Goal: Task Accomplishment & Management: Complete application form

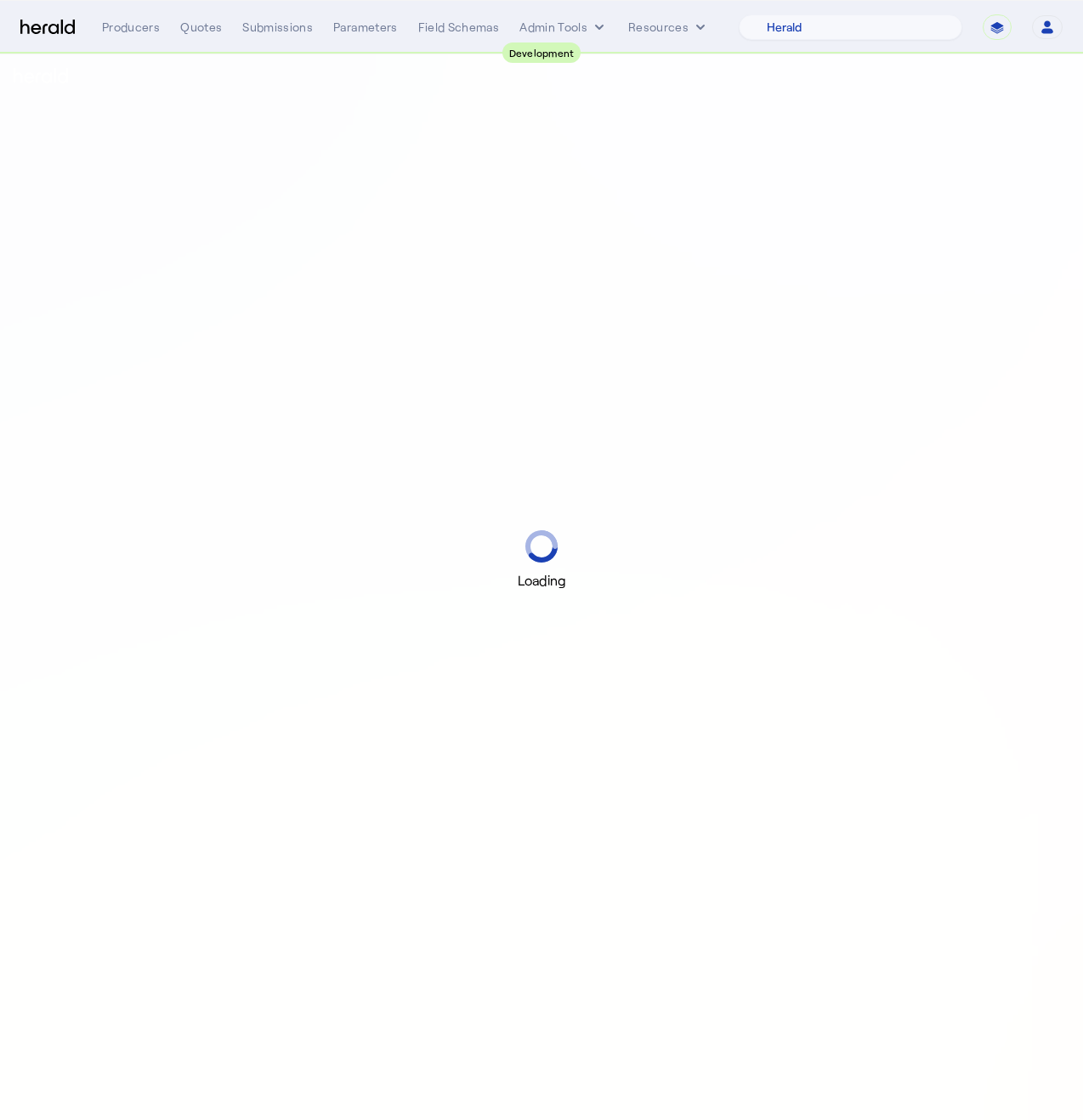
select select "pfm_2v8p_herald_api"
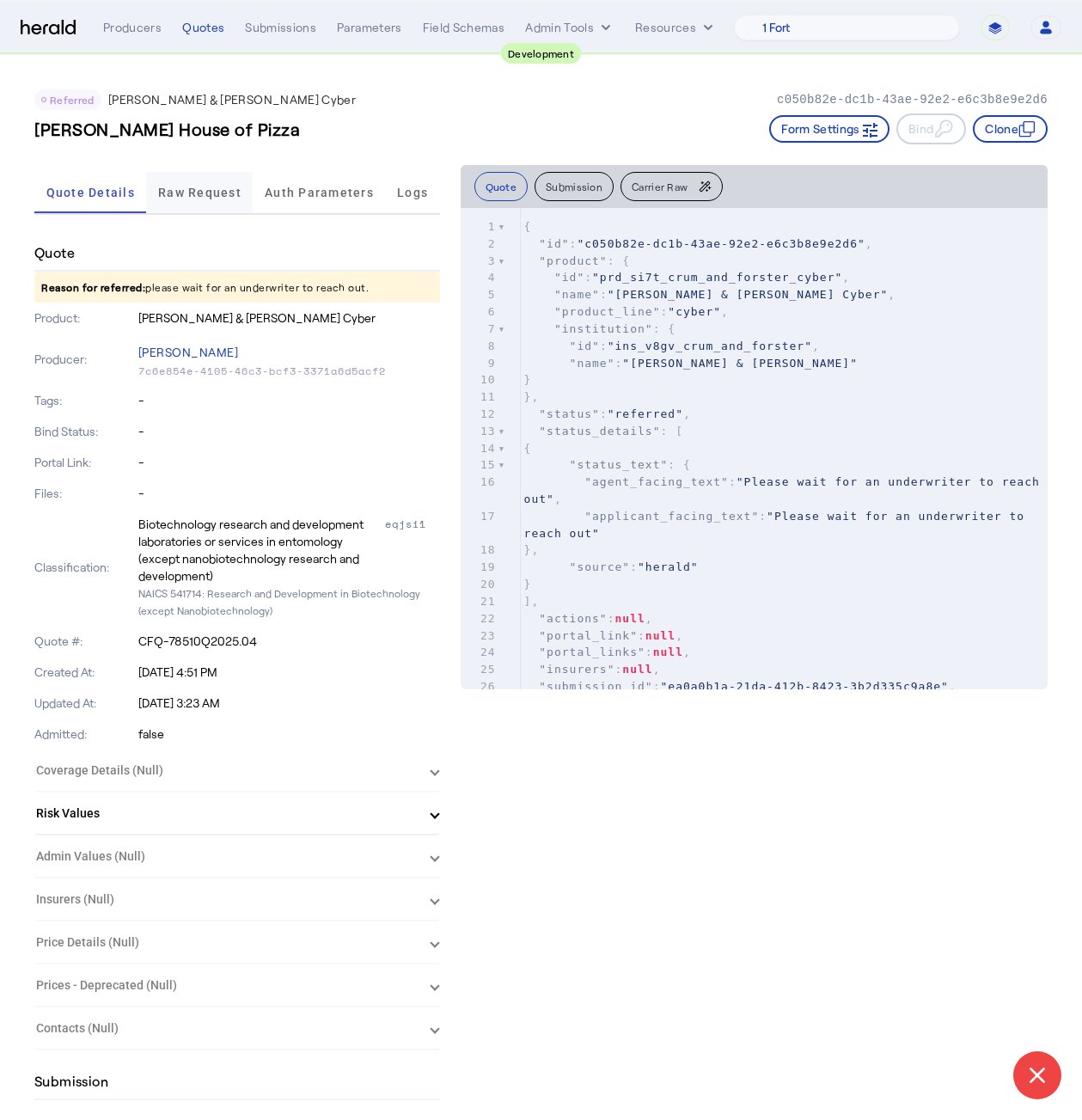
click at [207, 188] on span "Raw Request" at bounding box center [199, 192] width 84 height 12
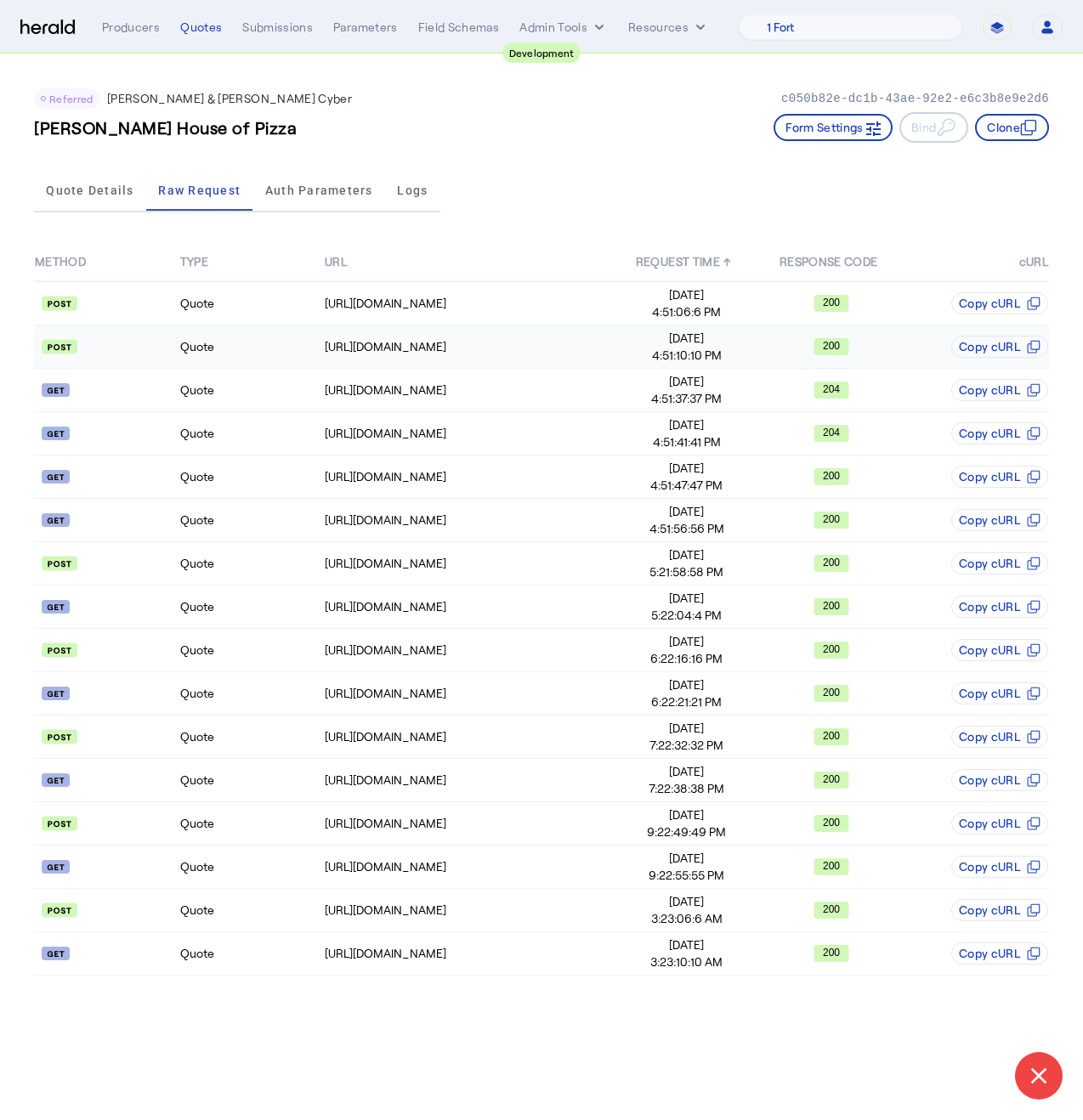
click at [268, 355] on td "Quote" at bounding box center [252, 347] width 145 height 44
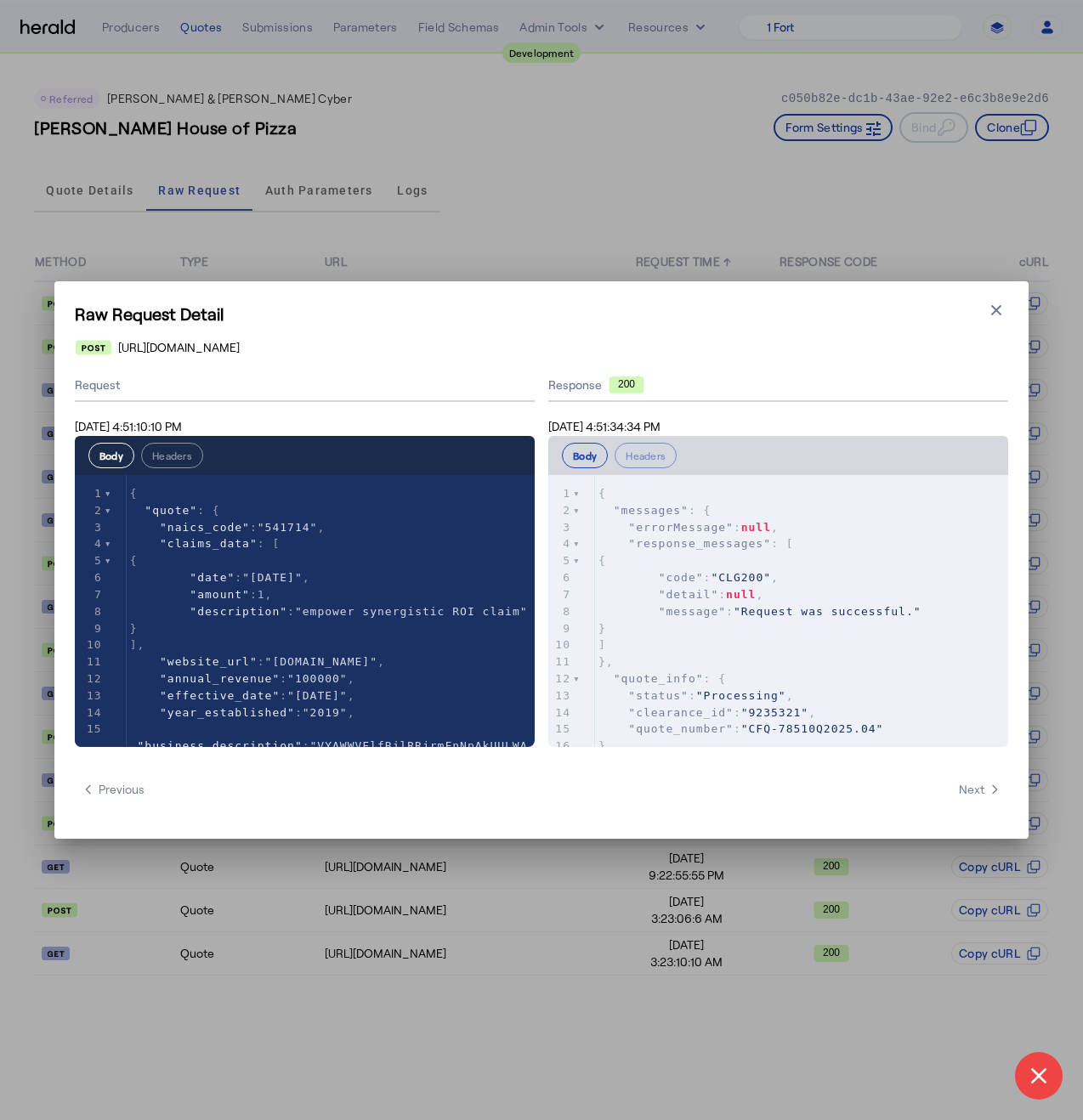
drag, startPoint x: 74, startPoint y: 183, endPoint x: 85, endPoint y: 201, distance: 21.1
click at [73, 184] on div "Raw Request Detail Close modal [URL][DOMAIN_NAME] Request [DATE] 4:51:10:10 PM …" at bounding box center [542, 560] width 1083 height 1120
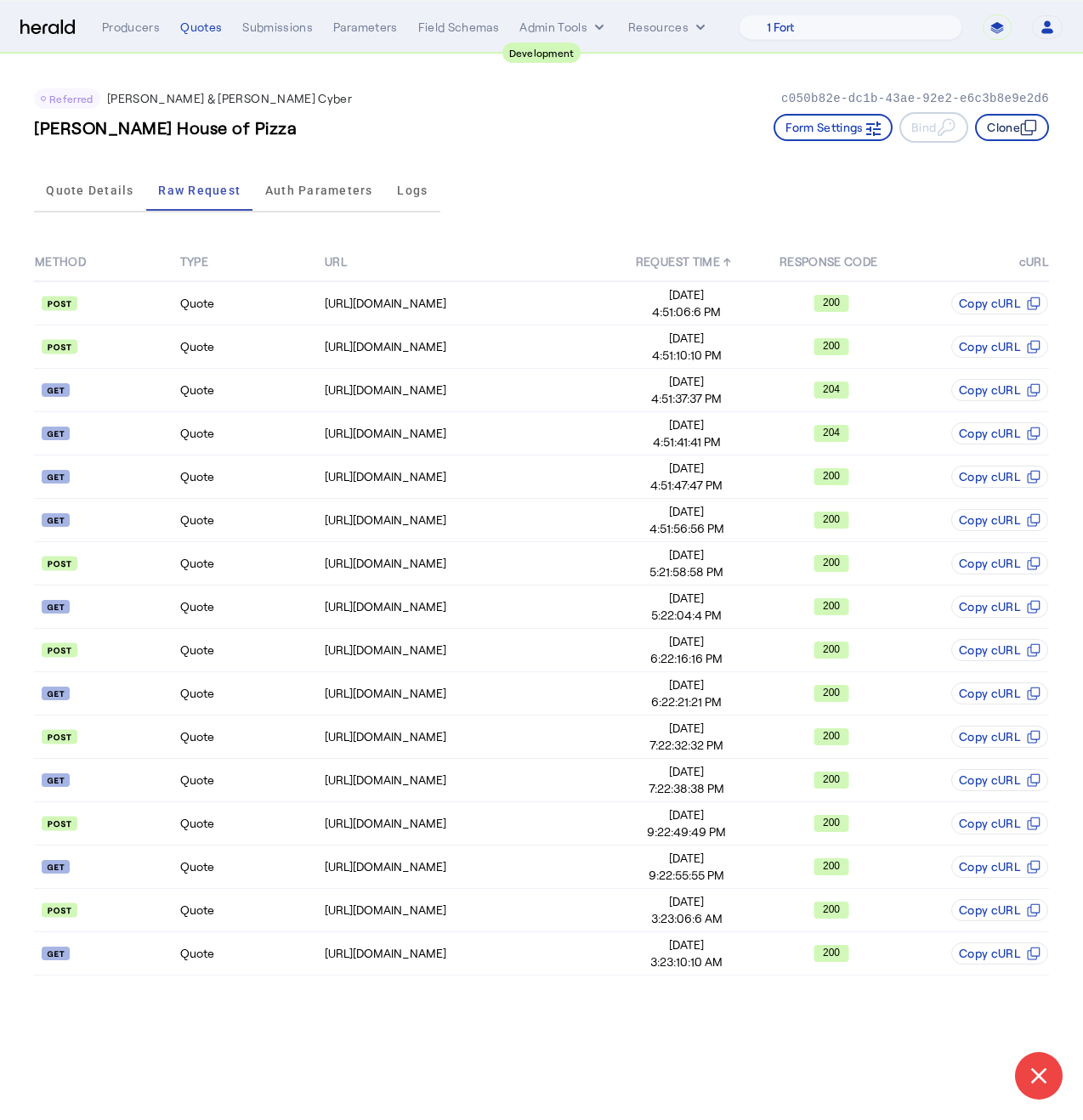
click at [1007, 134] on button "Clone" at bounding box center [1011, 127] width 74 height 27
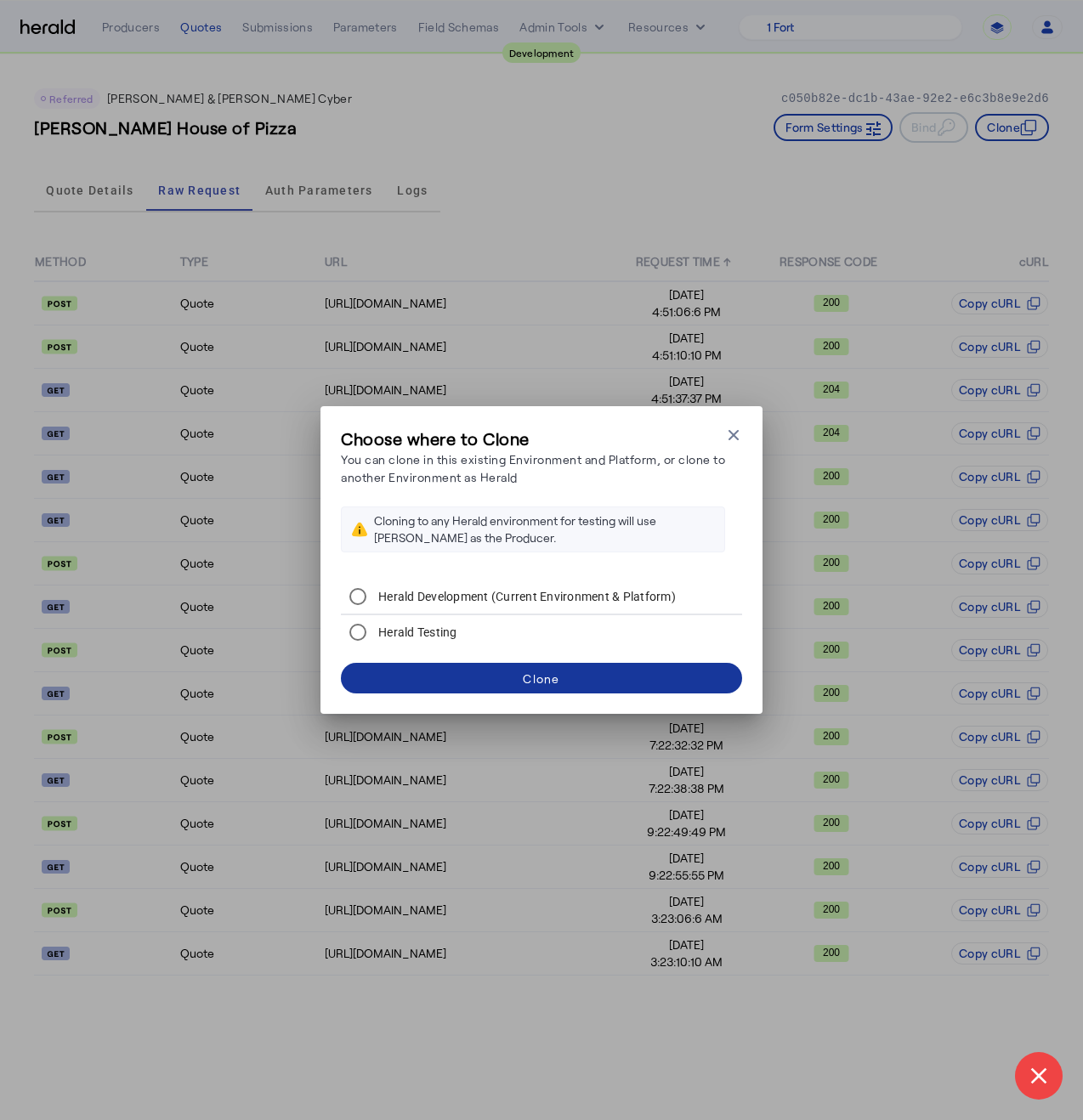
click at [584, 681] on span at bounding box center [542, 678] width 402 height 41
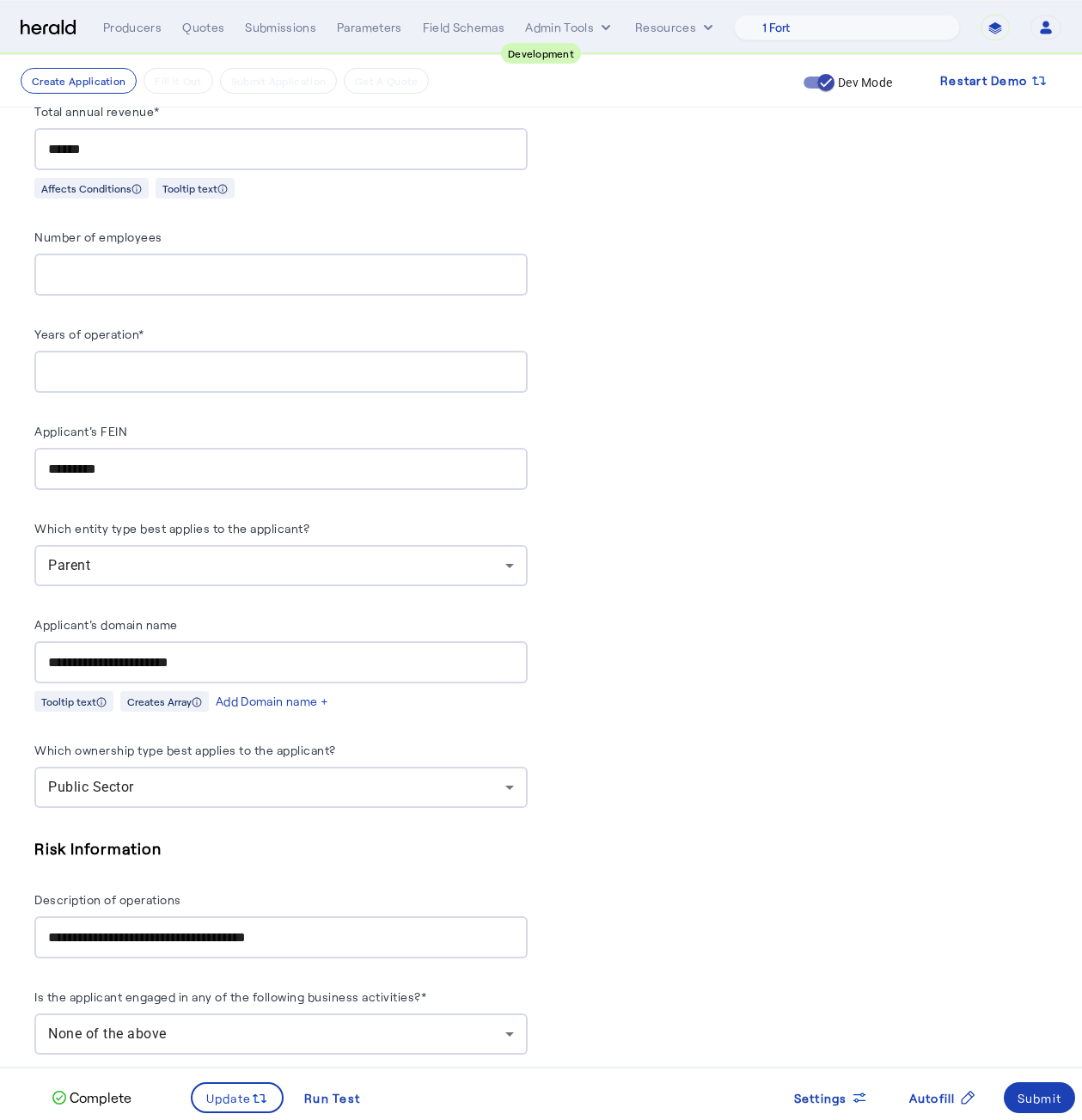
scroll to position [1440, 0]
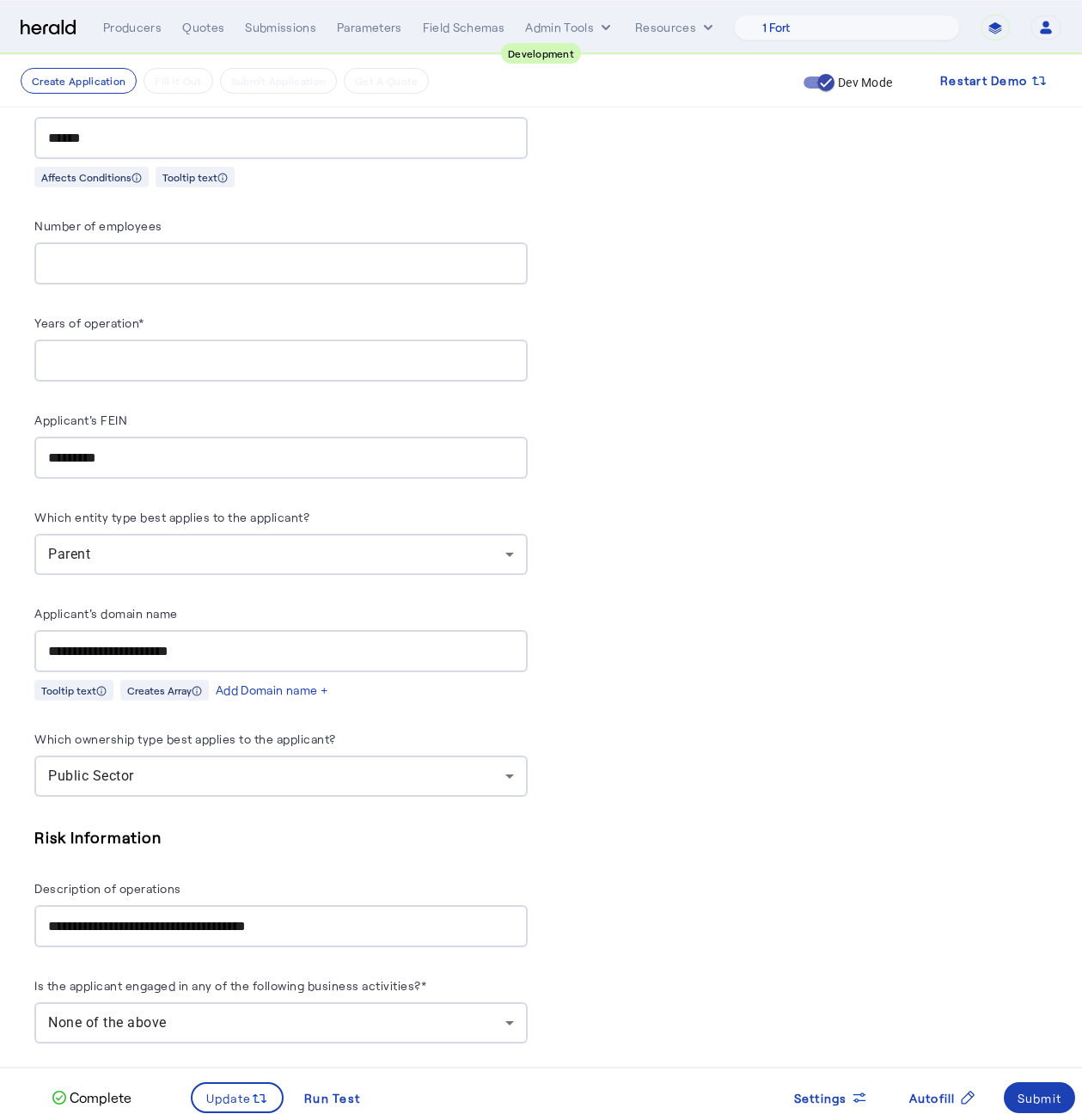
click at [338, 603] on div "Applicant's domain name" at bounding box center [280, 617] width 493 height 28
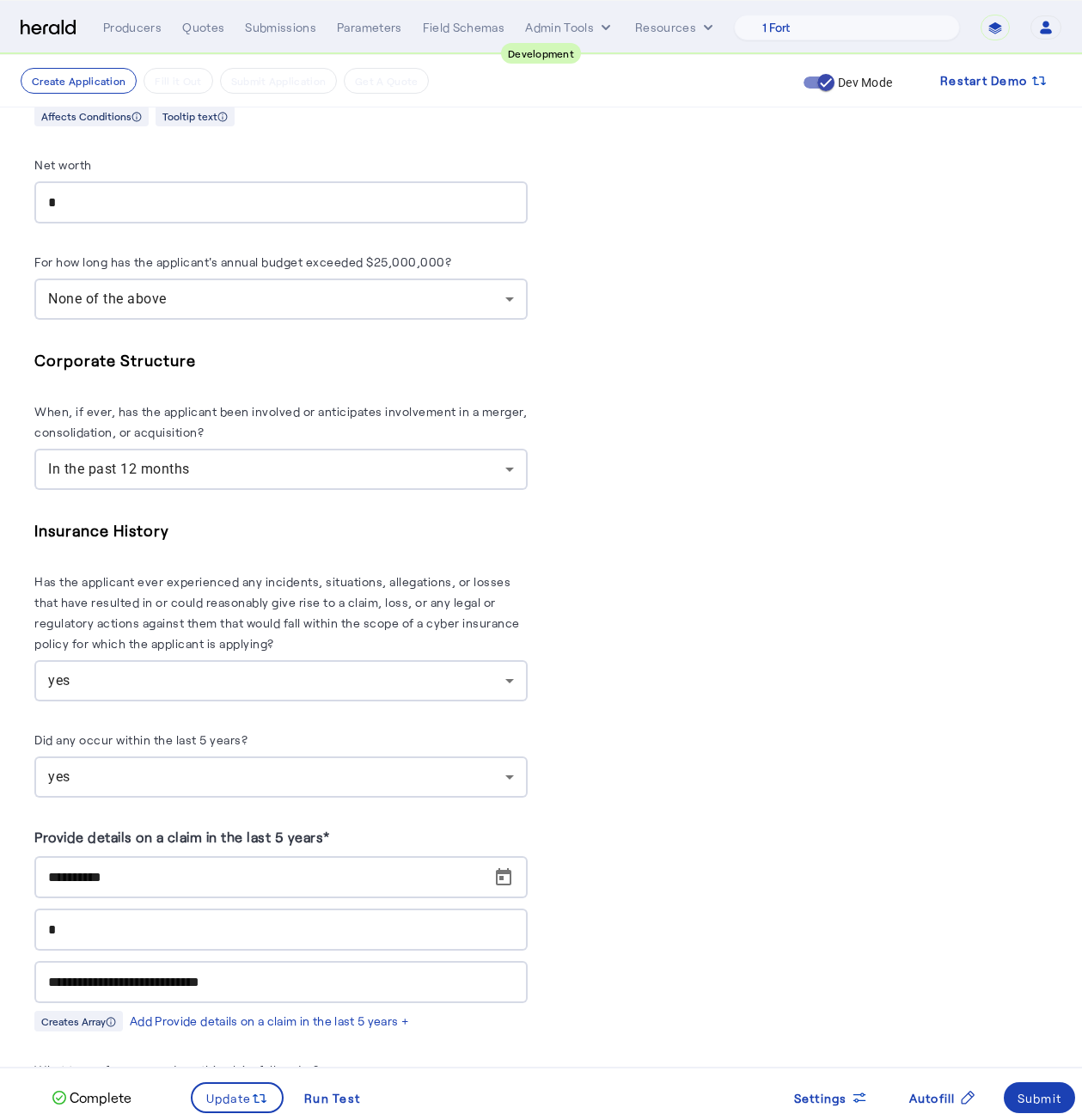
scroll to position [7925, 0]
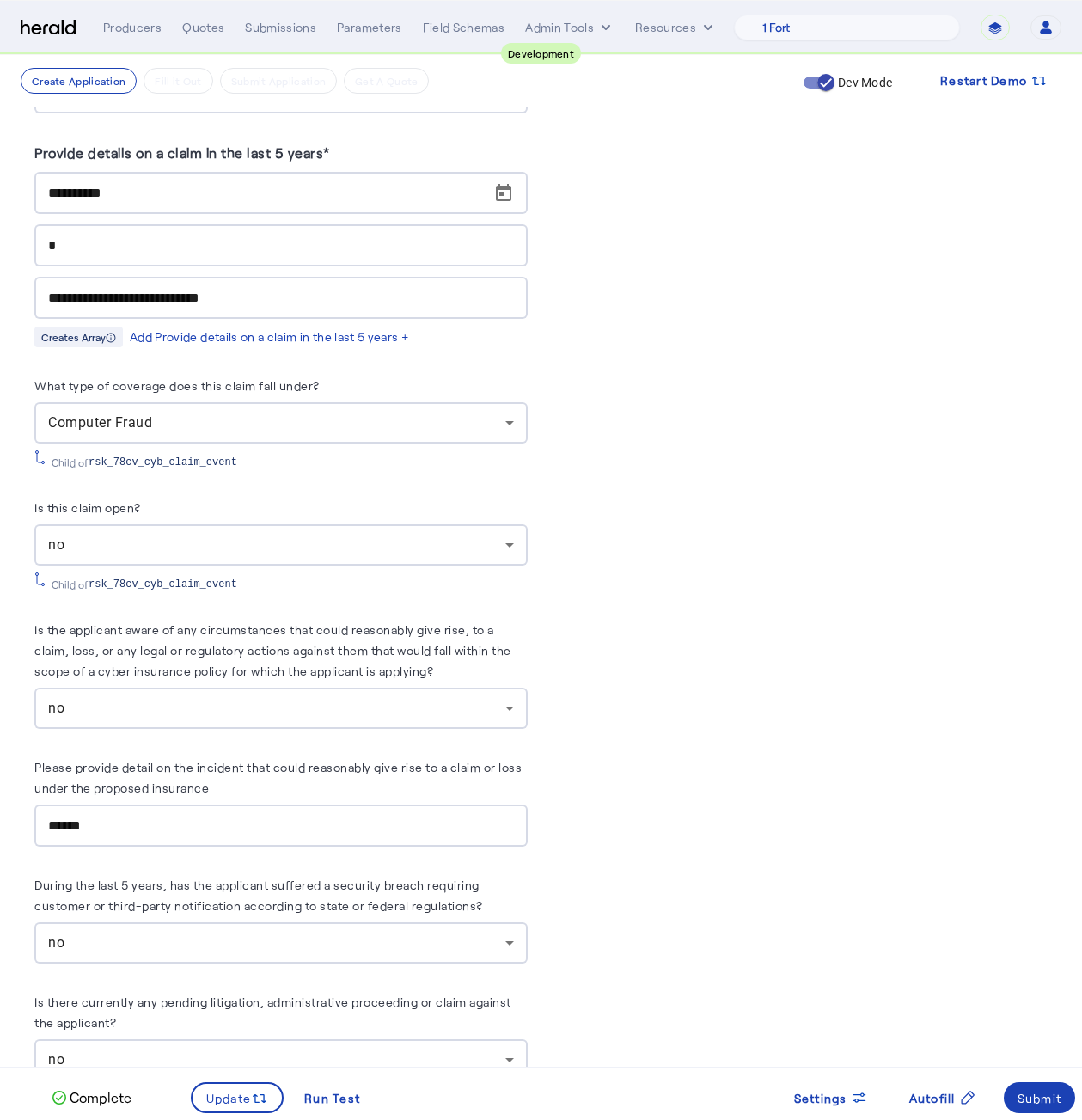
click at [50, 26] on img at bounding box center [48, 28] width 55 height 17
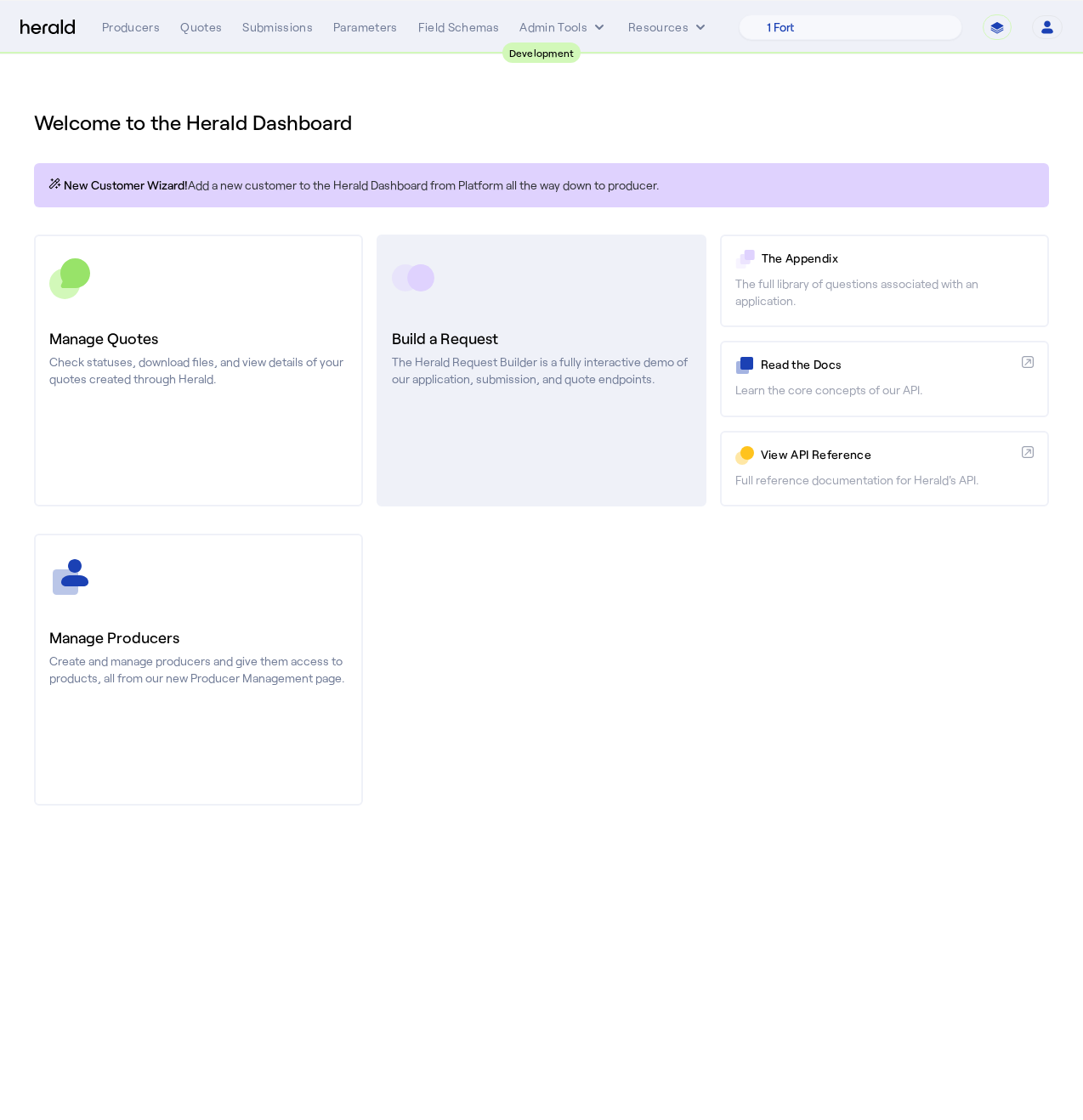
click at [499, 332] on h3 "Build a Request" at bounding box center [541, 338] width 298 height 24
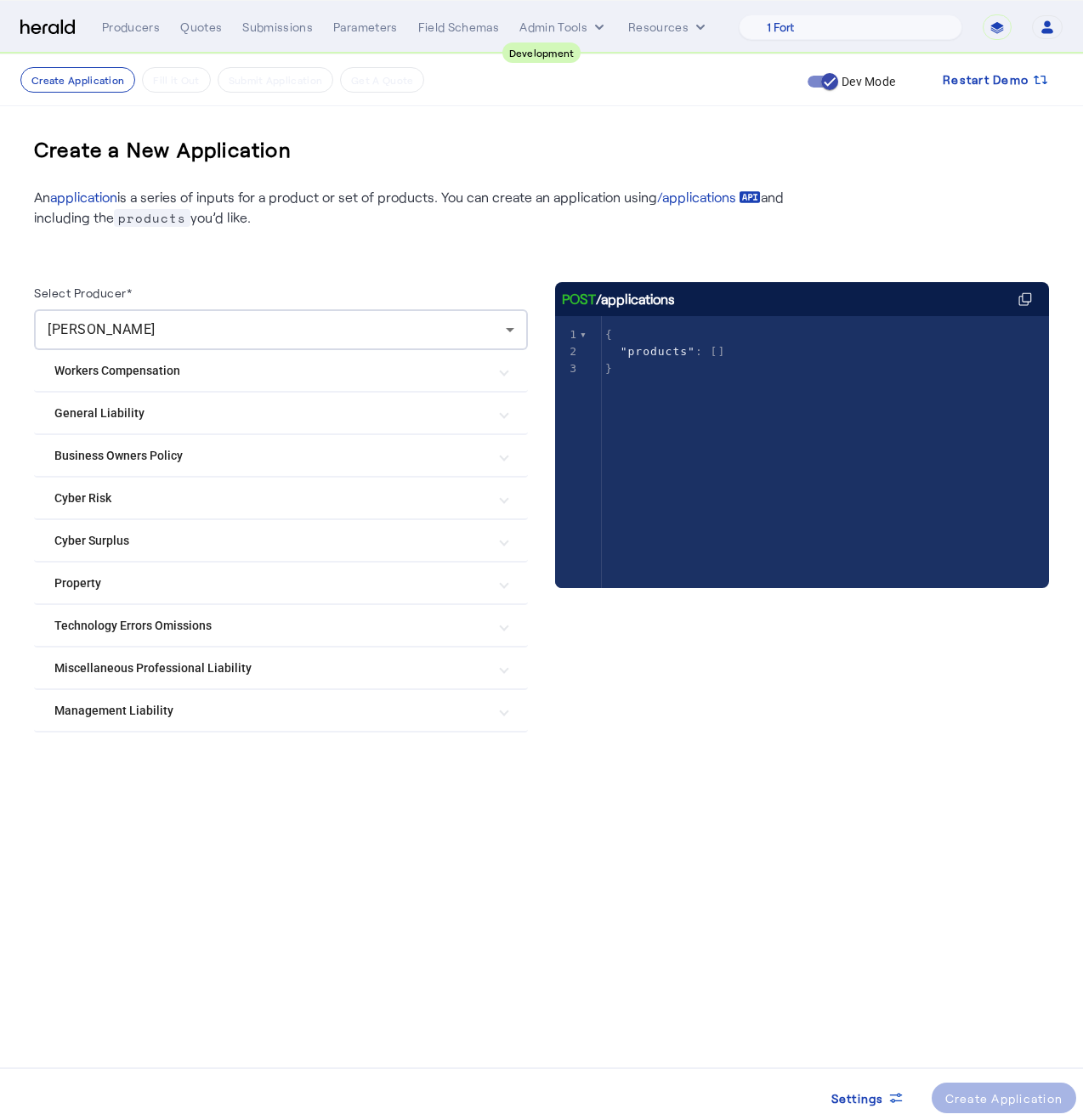
click at [109, 501] on Risk "Cyber Risk" at bounding box center [271, 499] width 432 height 18
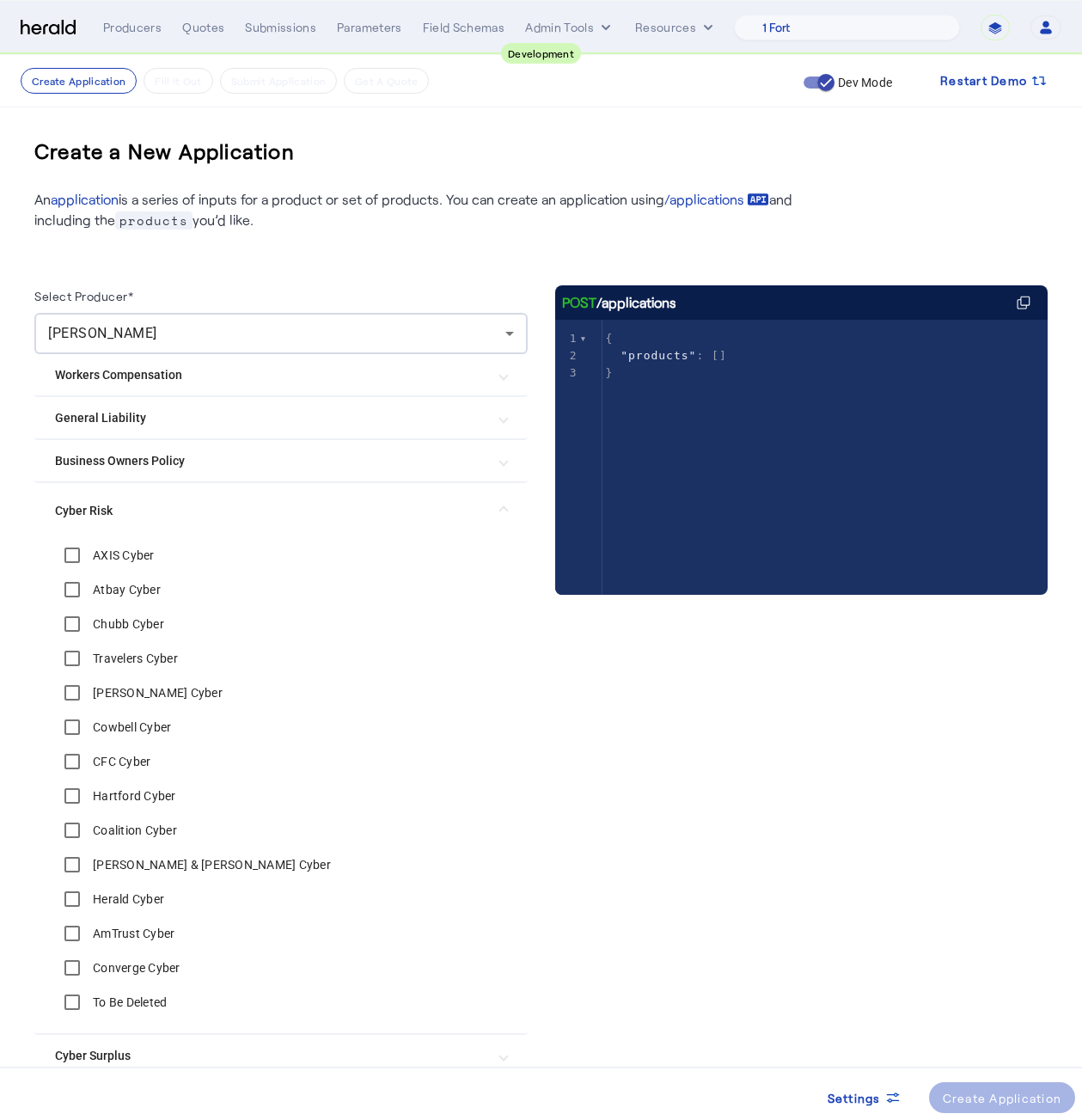
click at [134, 870] on label "[PERSON_NAME] & [PERSON_NAME] Cyber" at bounding box center [209, 865] width 242 height 17
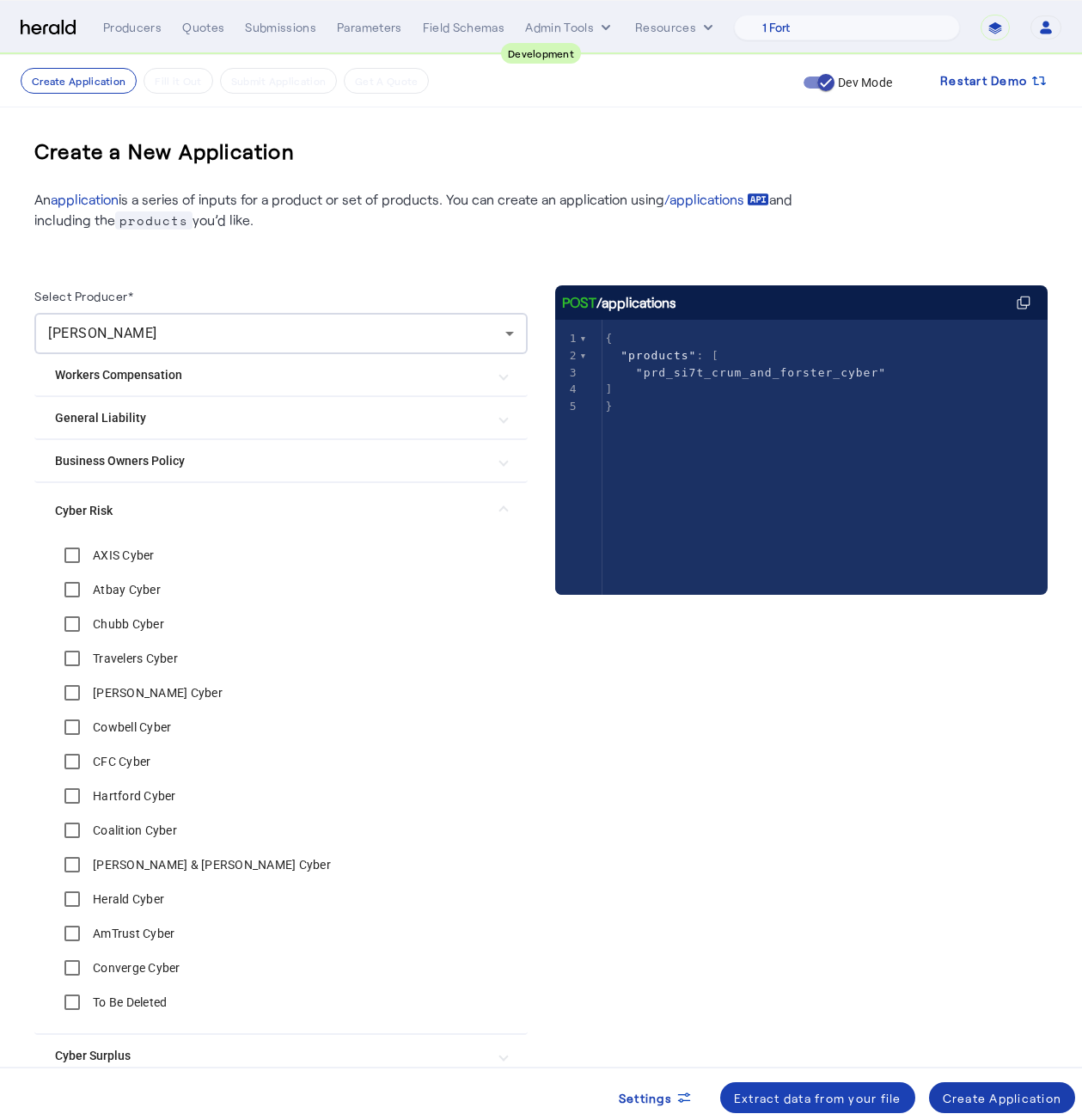
click at [981, 1103] on div "Create Application" at bounding box center [1003, 1099] width 119 height 18
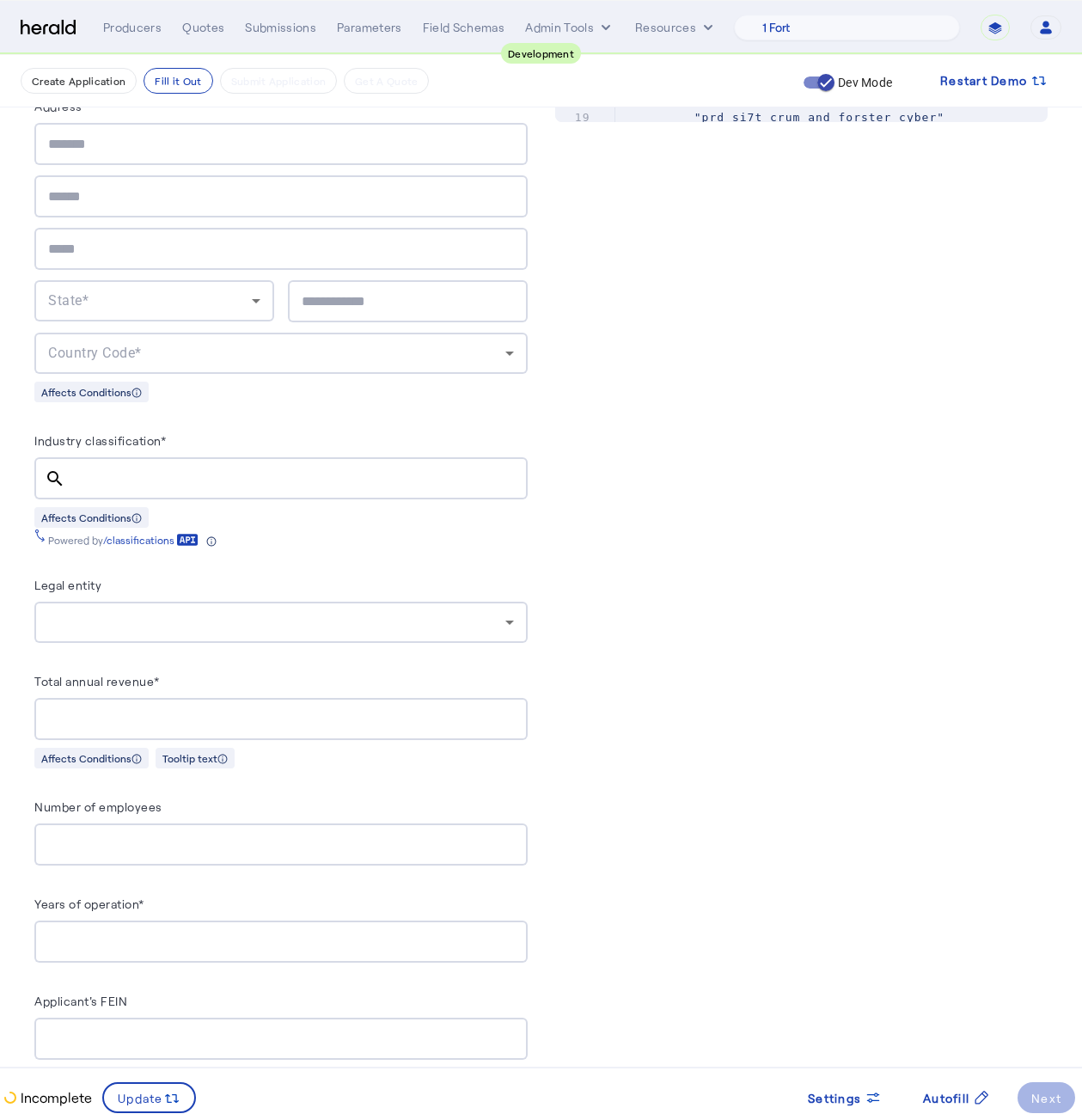
scroll to position [1044, 0]
